Goal: Task Accomplishment & Management: Manage account settings

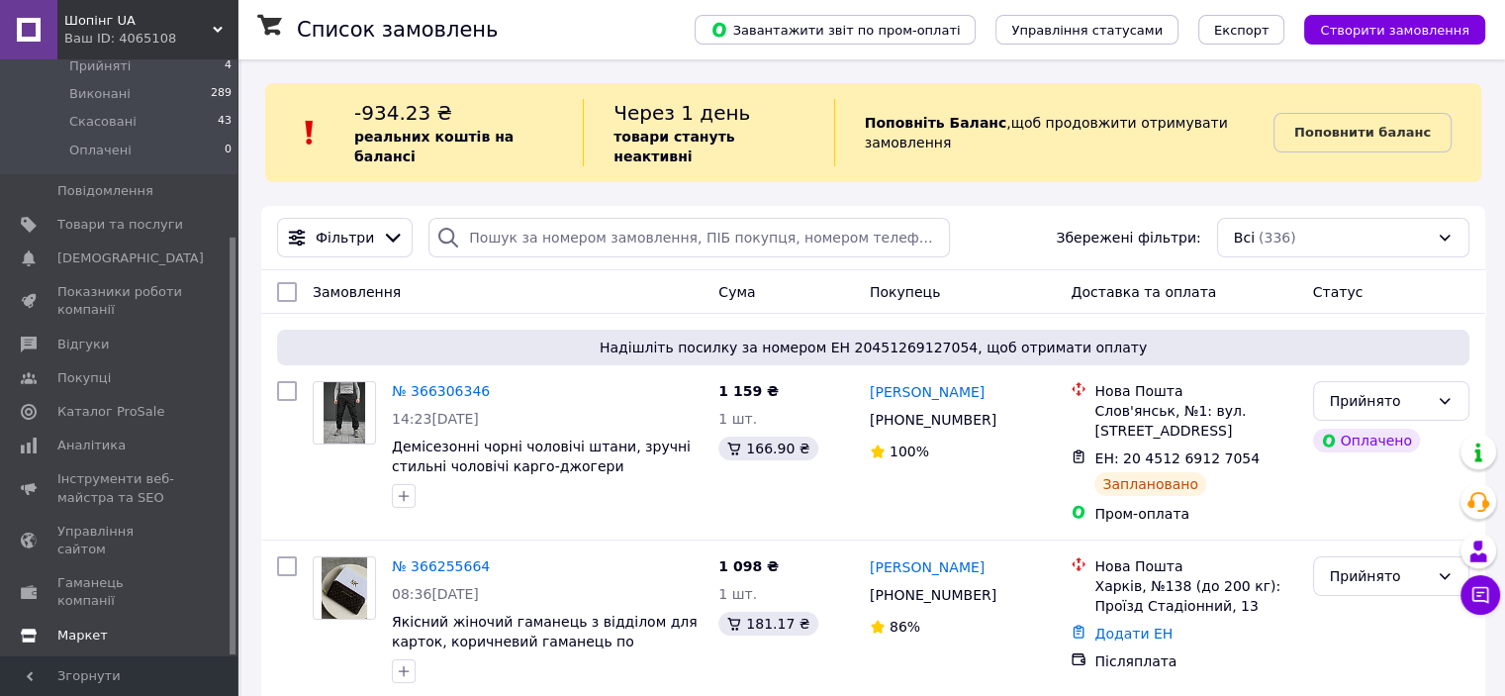
scroll to position [254, 0]
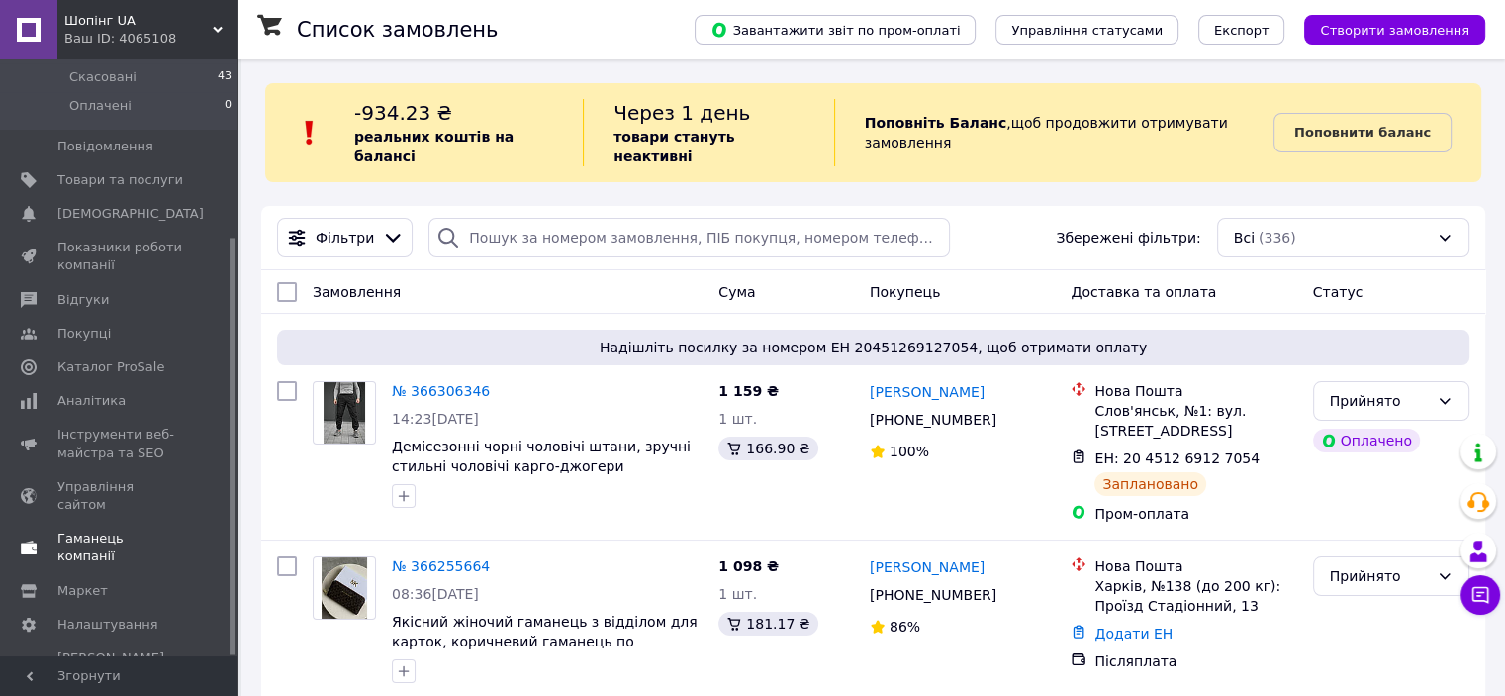
click at [127, 529] on span "Гаманець компанії" at bounding box center [120, 547] width 126 height 36
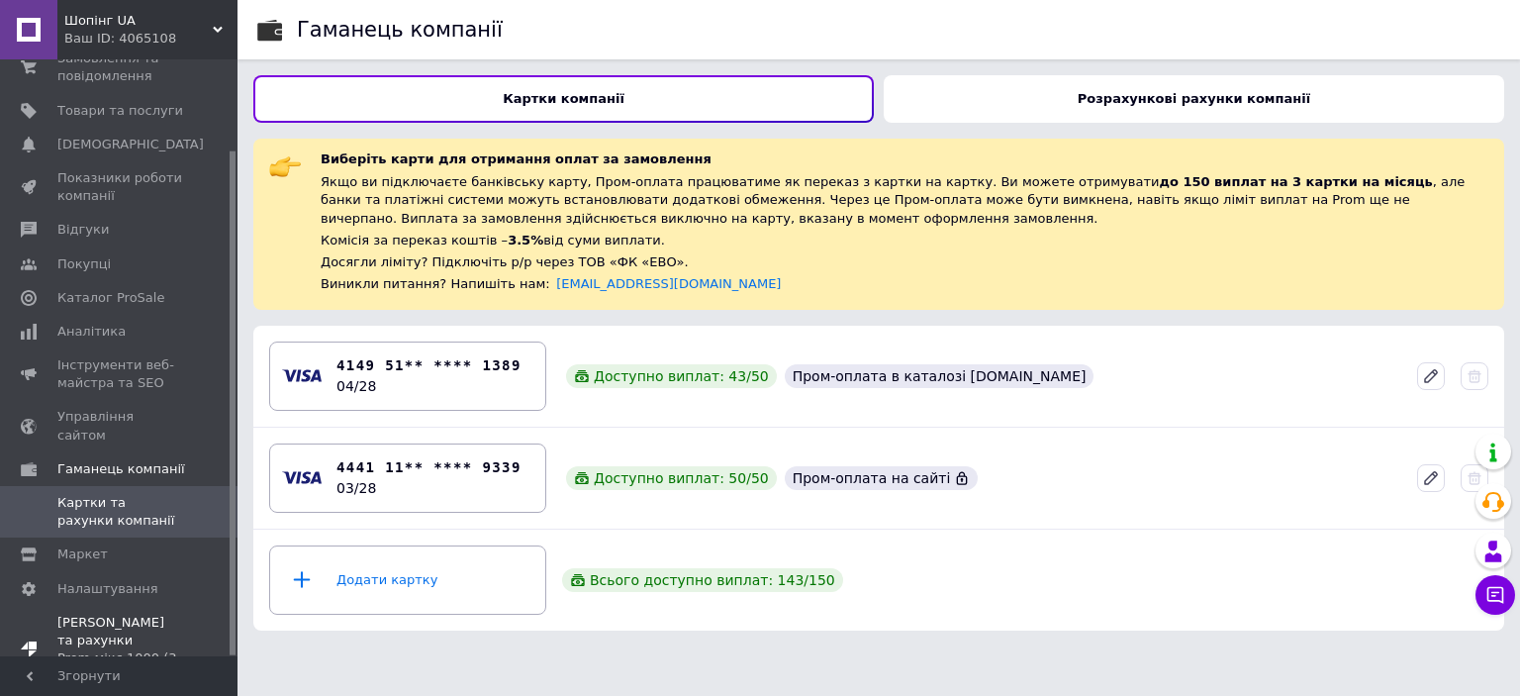
click at [117, 613] on span "[PERSON_NAME] та рахунки Prom мікс 1000 (3 місяці)" at bounding box center [120, 649] width 126 height 72
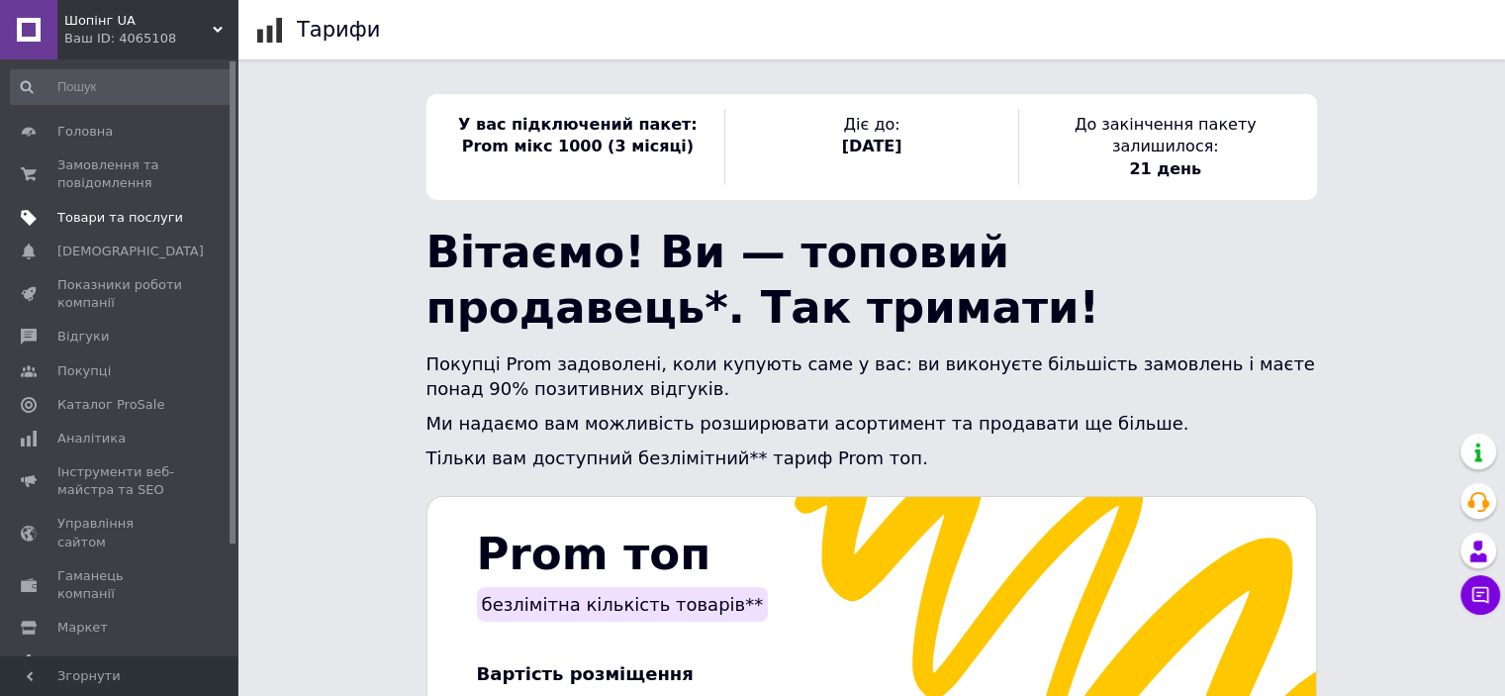
click at [101, 217] on span "Товари та послуги" at bounding box center [120, 218] width 126 height 18
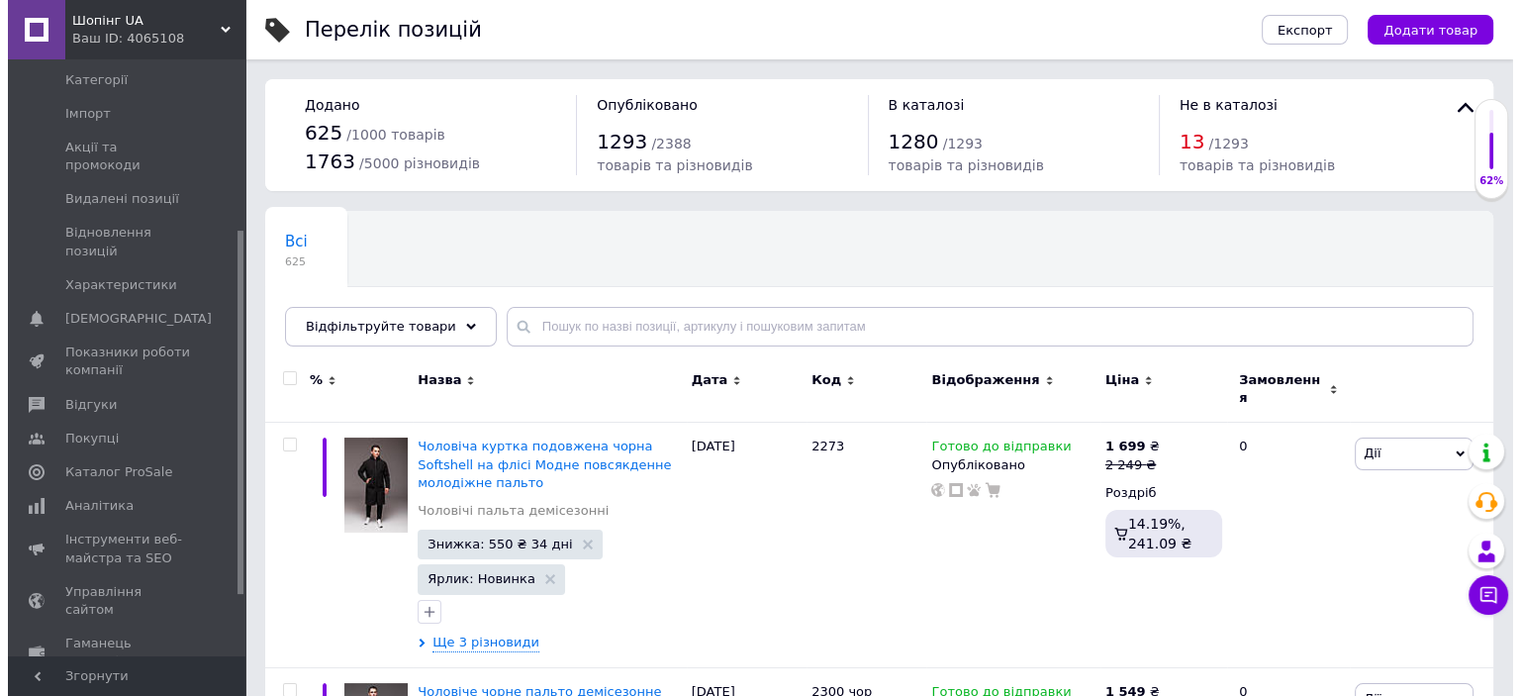
scroll to position [297, 0]
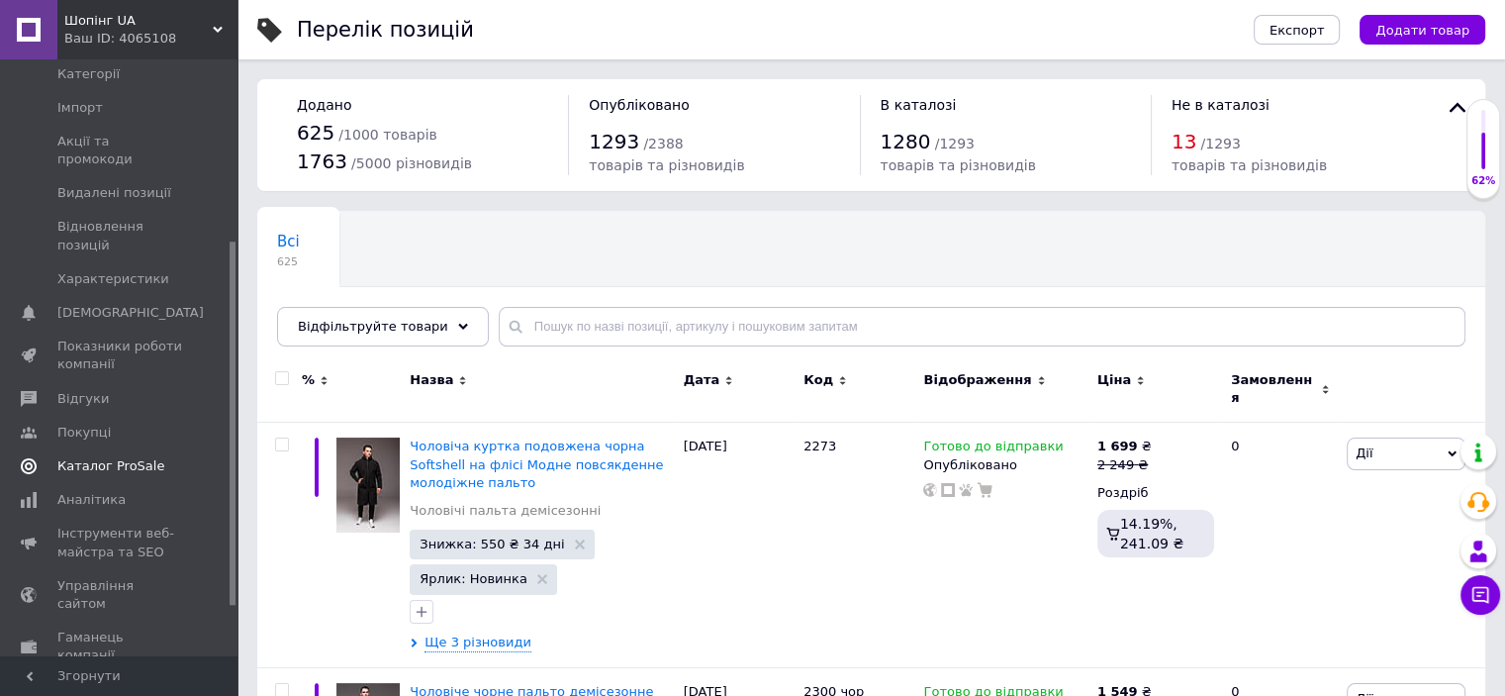
click at [123, 457] on span "Каталог ProSale" at bounding box center [110, 466] width 107 height 18
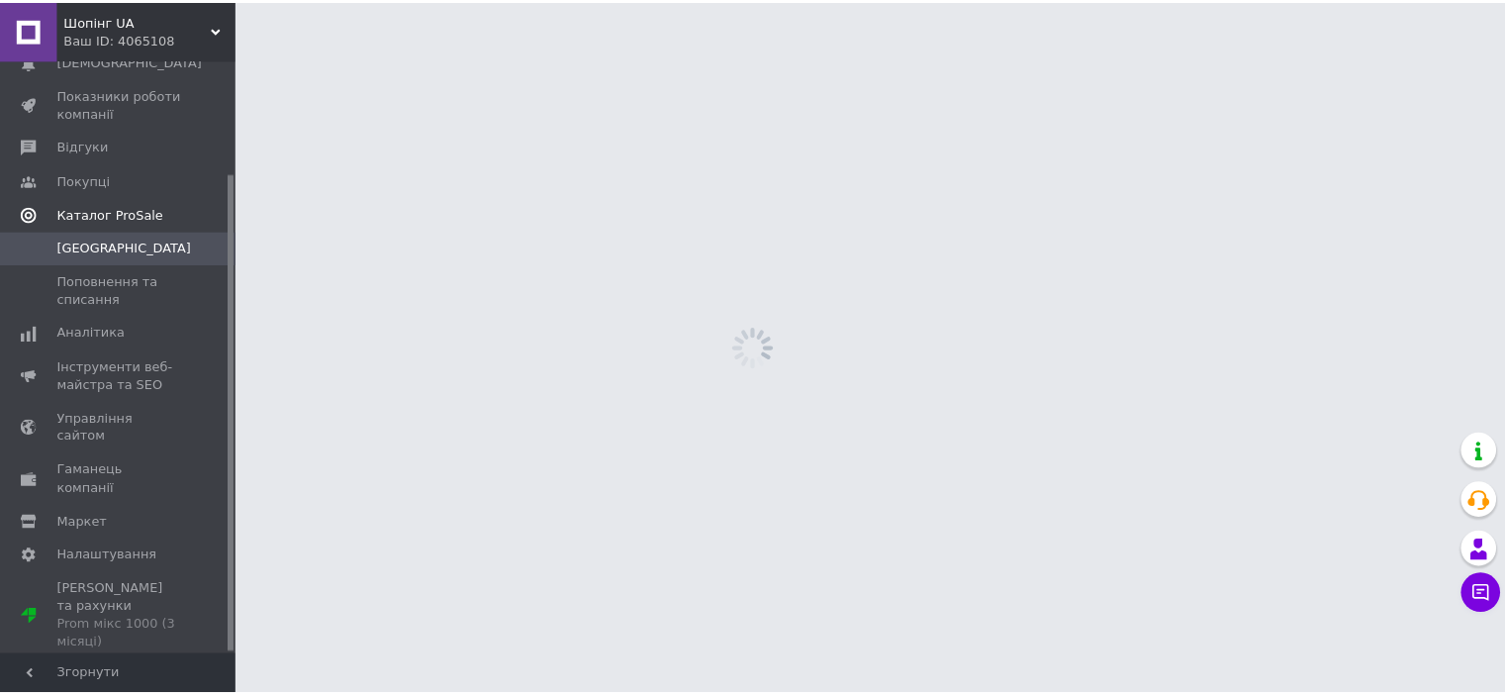
scroll to position [140, 0]
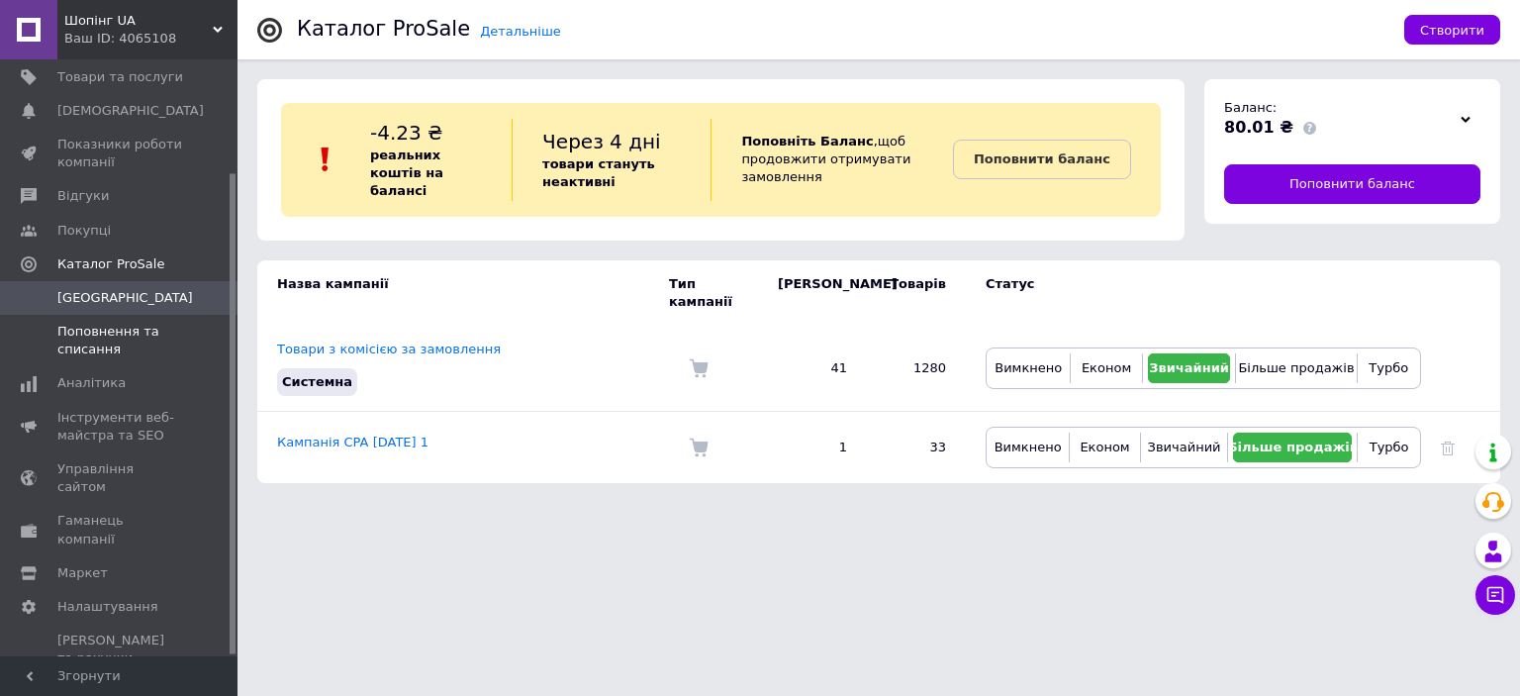
click at [92, 344] on span "Поповнення та списання" at bounding box center [120, 341] width 126 height 36
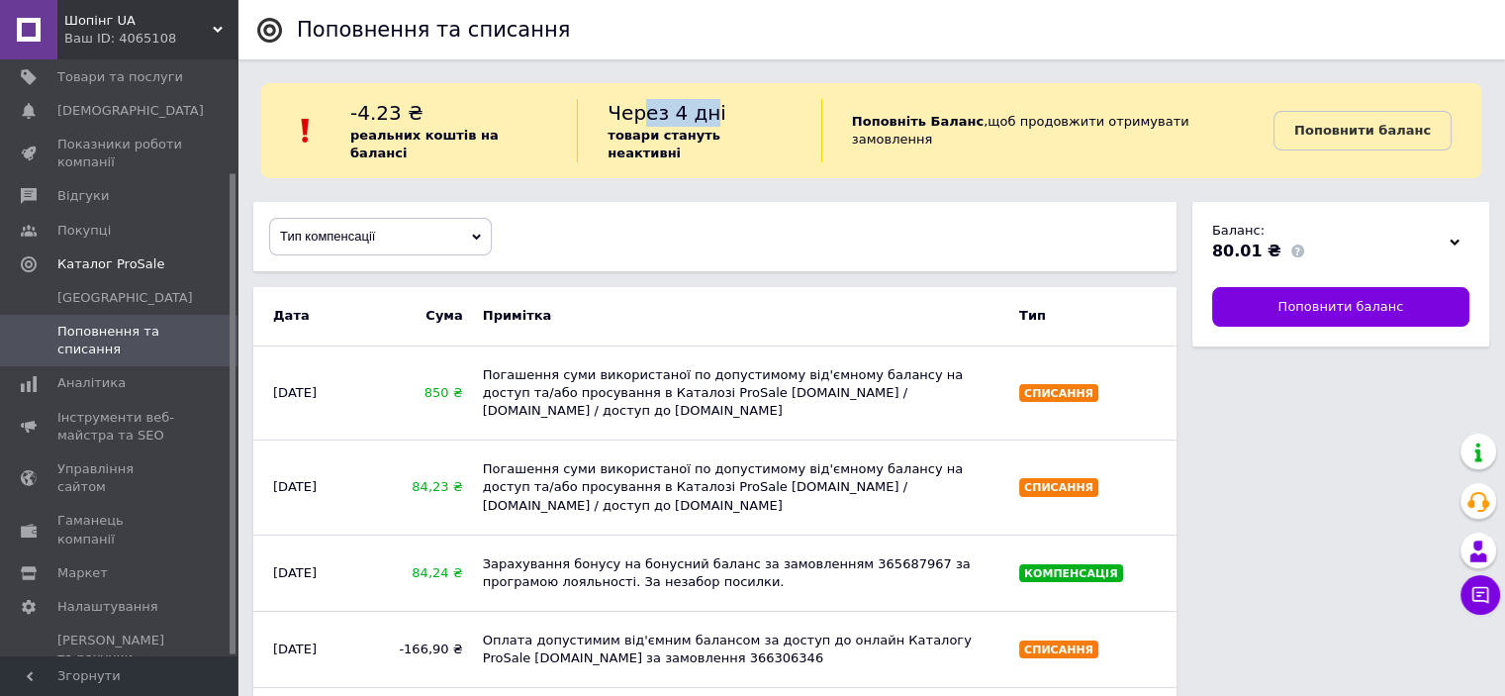
drag, startPoint x: 644, startPoint y: 112, endPoint x: 707, endPoint y: 118, distance: 63.6
click at [707, 118] on span "Через 4 дні" at bounding box center [666, 113] width 119 height 24
click at [673, 113] on span "Через 4 дні" at bounding box center [666, 113] width 119 height 24
drag, startPoint x: 413, startPoint y: 442, endPoint x: 510, endPoint y: 428, distance: 98.9
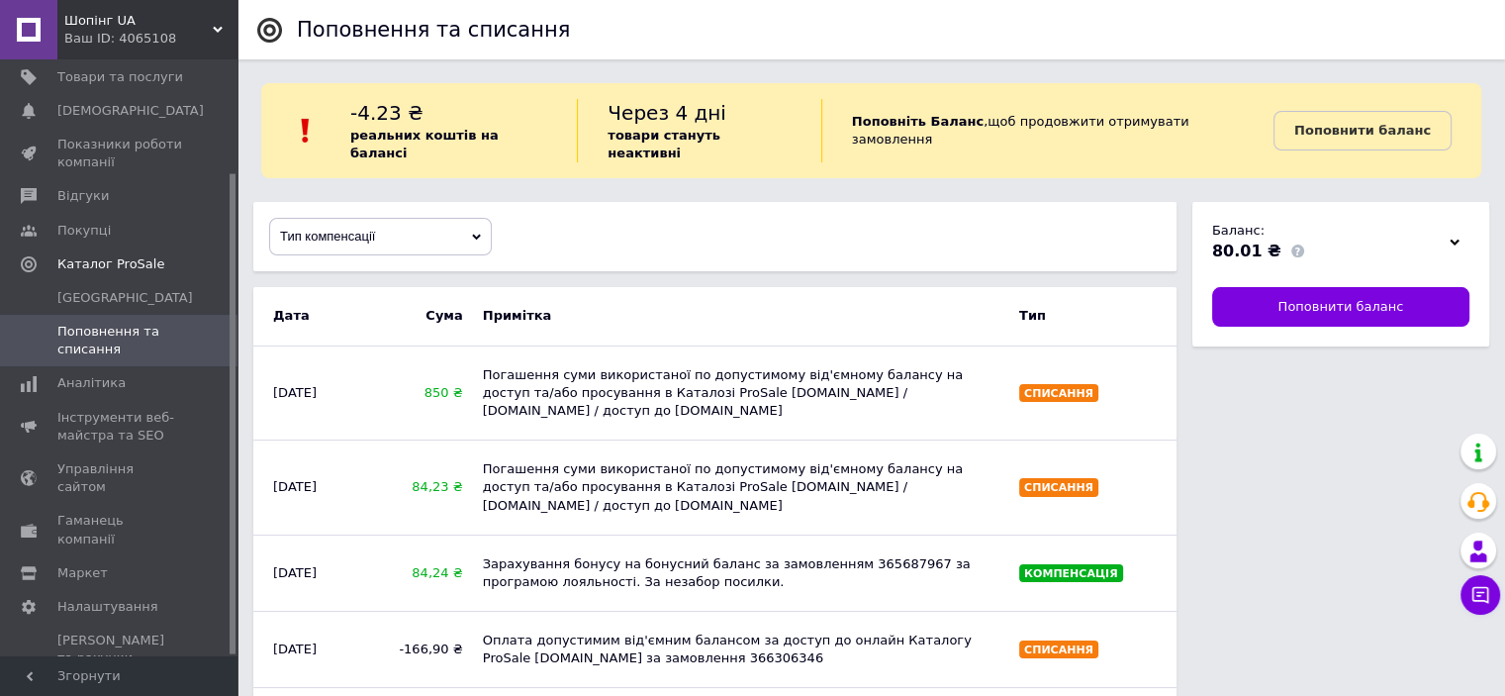
click at [514, 450] on div "Погашення суми використаної по допустимому від'ємному балансу на доступ та/або …" at bounding box center [741, 487] width 536 height 74
